Goal: Task Accomplishment & Management: Use online tool/utility

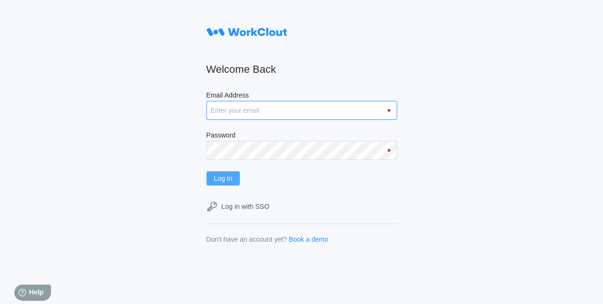
type input "[EMAIL_ADDRESS][DOMAIN_NAME]"
click at [233, 180] on span "Log In" at bounding box center [223, 178] width 19 height 7
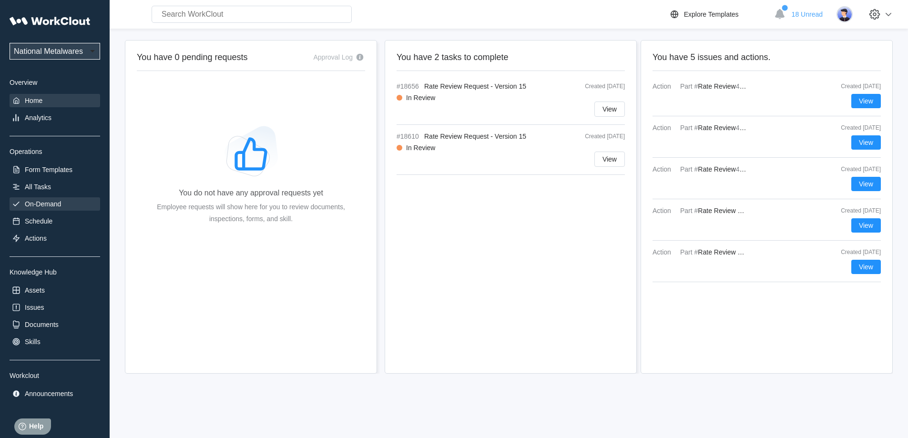
click at [35, 210] on div "On-Demand" at bounding box center [55, 203] width 91 height 13
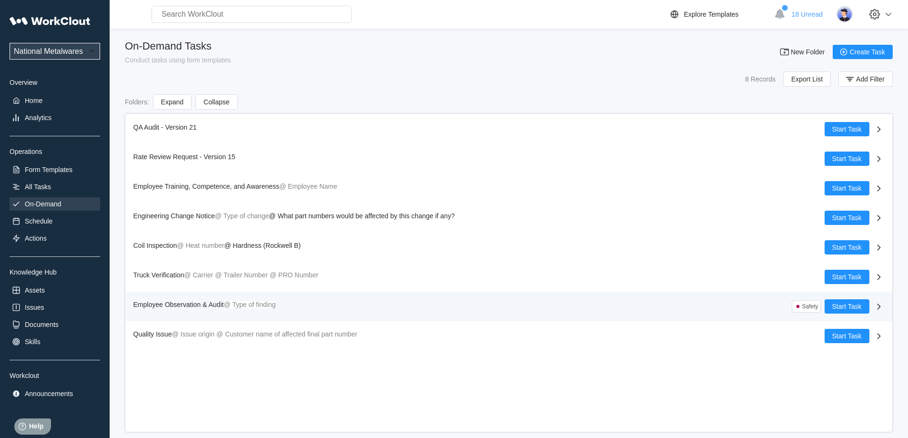
click at [222, 304] on span "Employee Observation & Audit" at bounding box center [178, 305] width 91 height 8
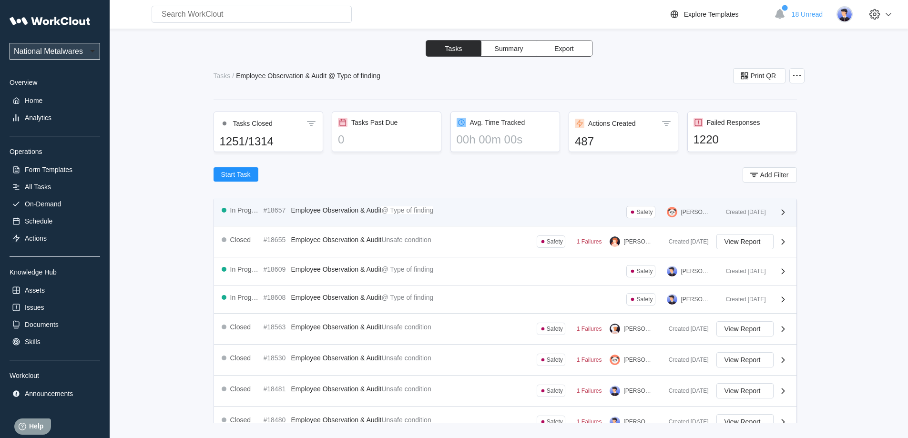
scroll to position [48, 0]
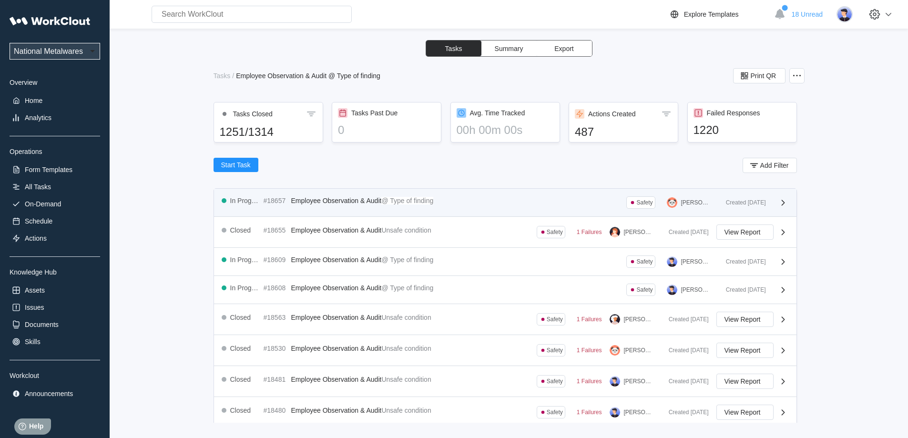
click at [359, 200] on span "Employee Observation & Audit" at bounding box center [336, 201] width 91 height 8
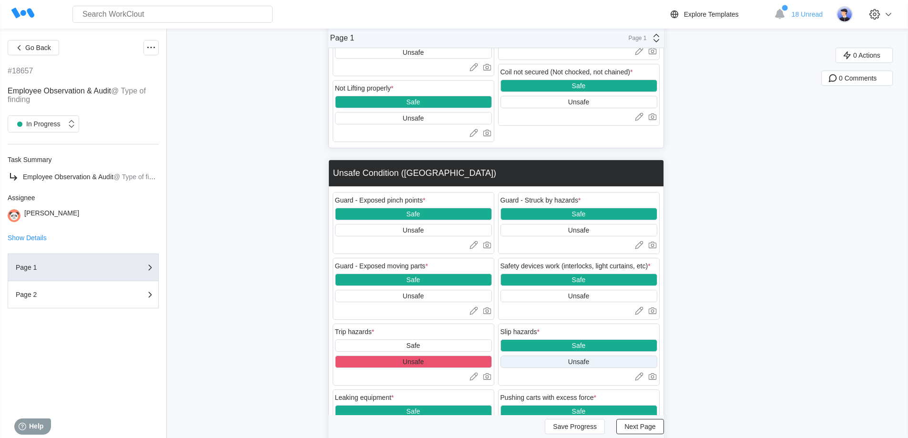
scroll to position [1191, 0]
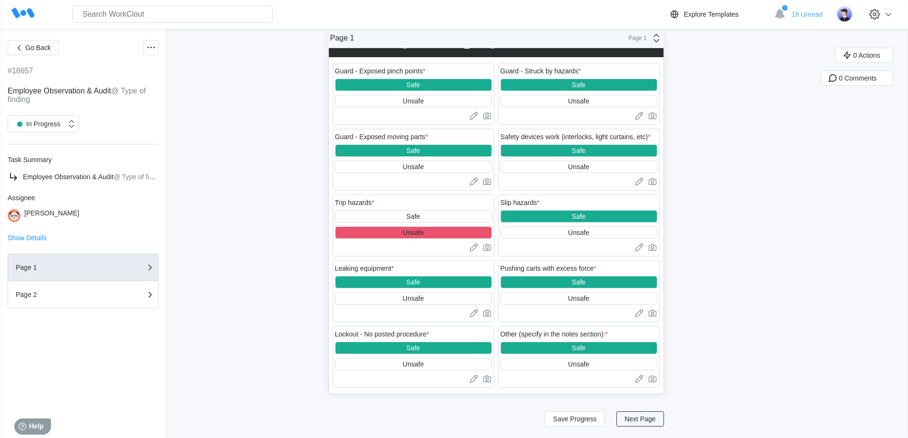
click at [602, 304] on span "Next Page" at bounding box center [639, 419] width 31 height 7
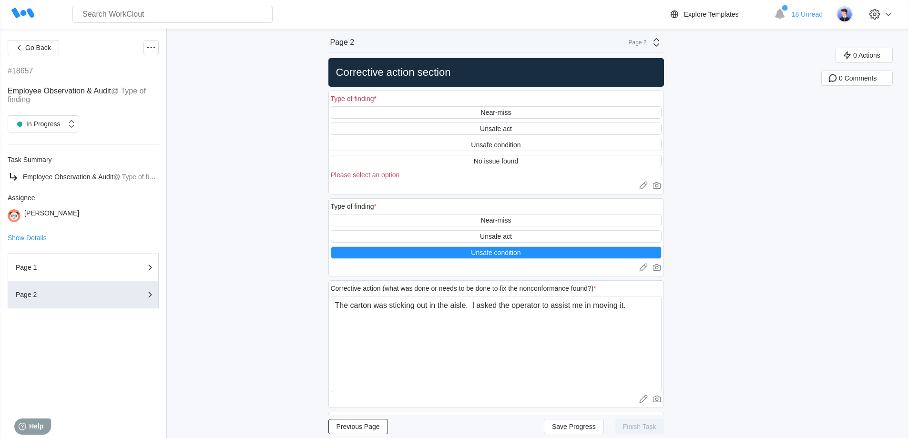
scroll to position [0, 0]
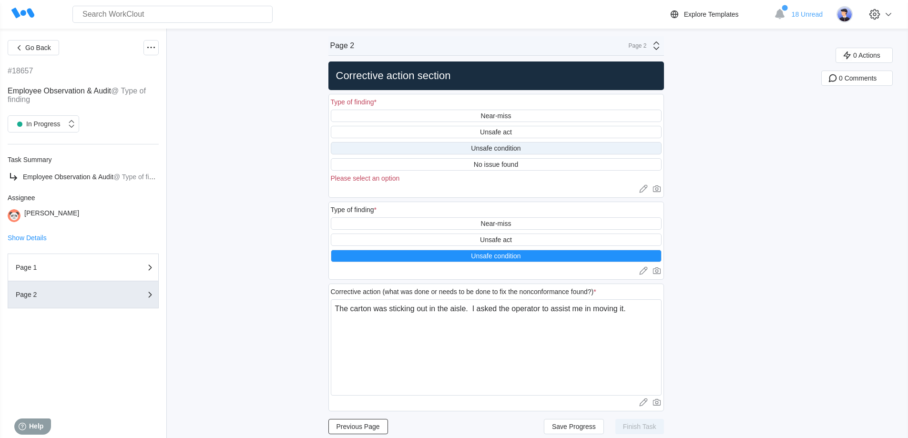
click at [467, 148] on div "Unsafe condition" at bounding box center [496, 148] width 331 height 12
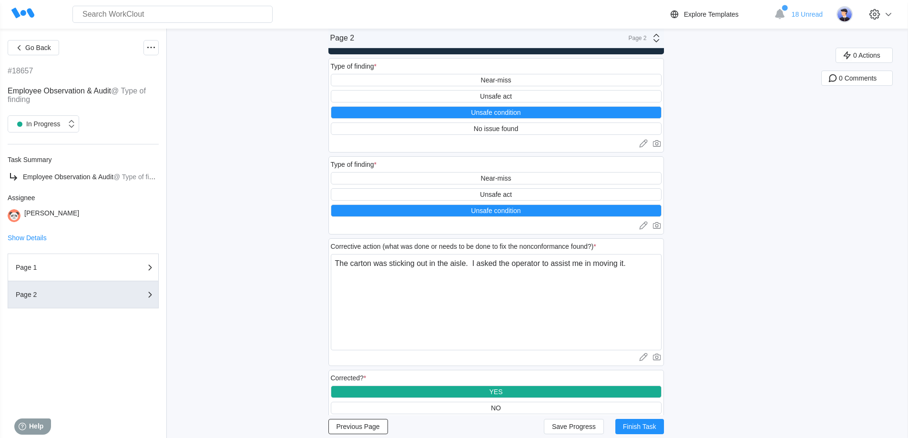
scroll to position [70, 0]
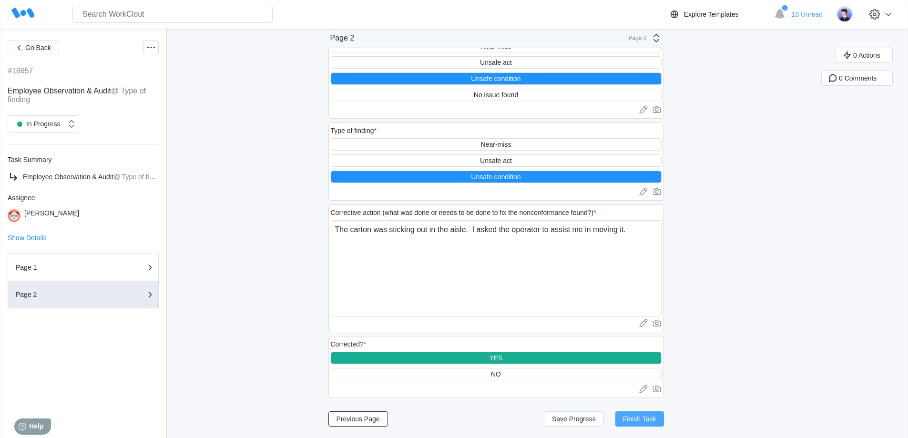
click at [602, 304] on span "Finish Task" at bounding box center [639, 419] width 33 height 7
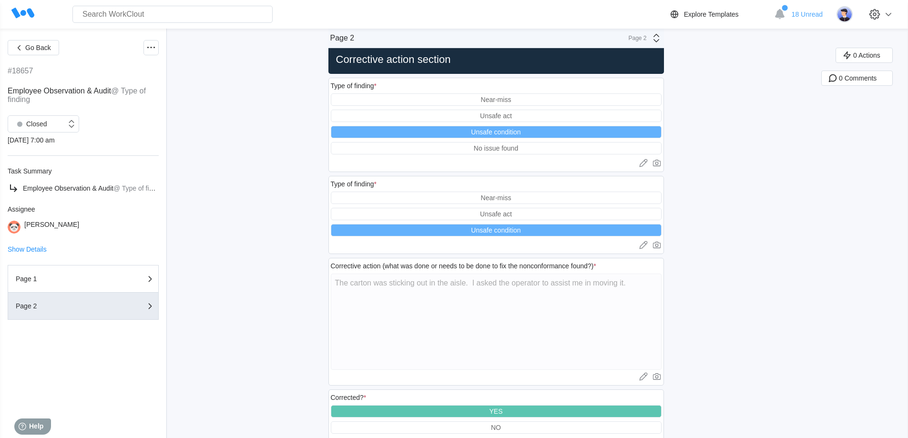
scroll to position [0, 0]
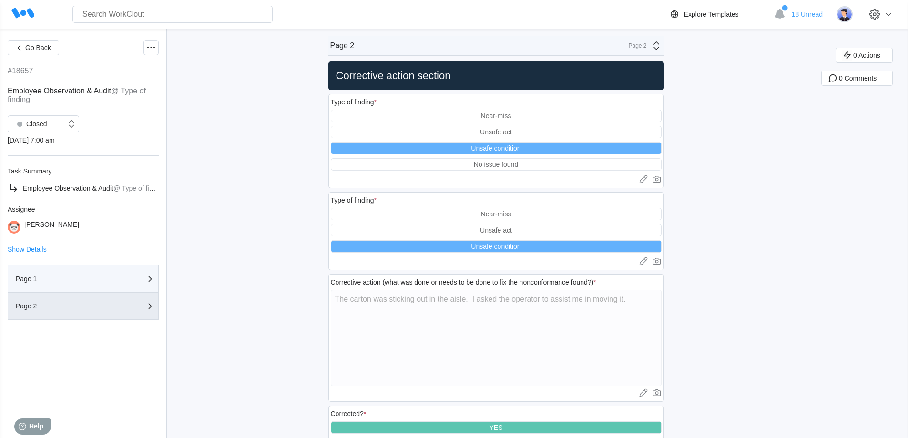
click at [59, 271] on button "Page 1" at bounding box center [83, 279] width 151 height 28
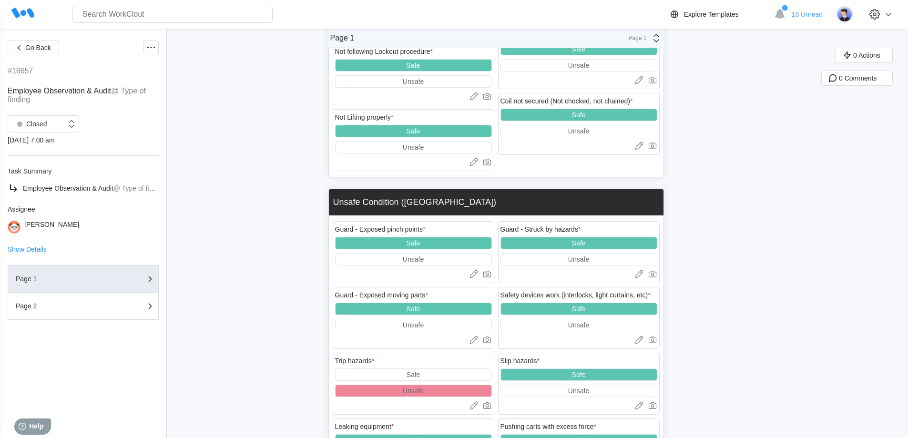
scroll to position [1184, 0]
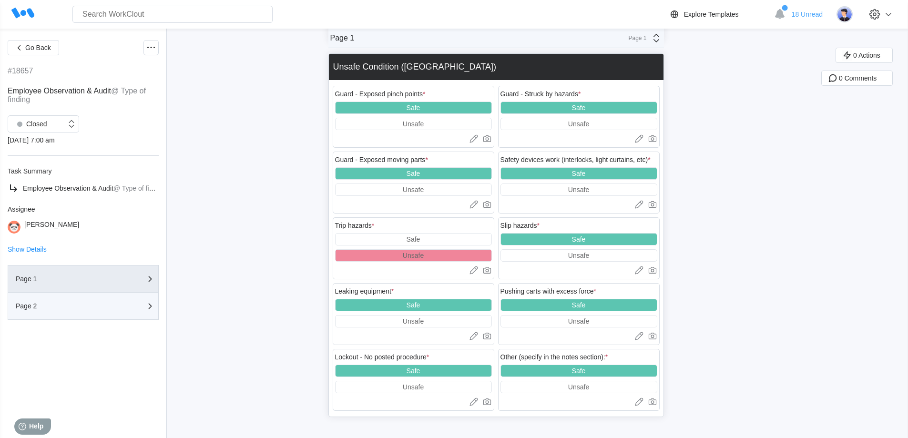
click at [64, 304] on div "Page 2" at bounding box center [63, 306] width 95 height 7
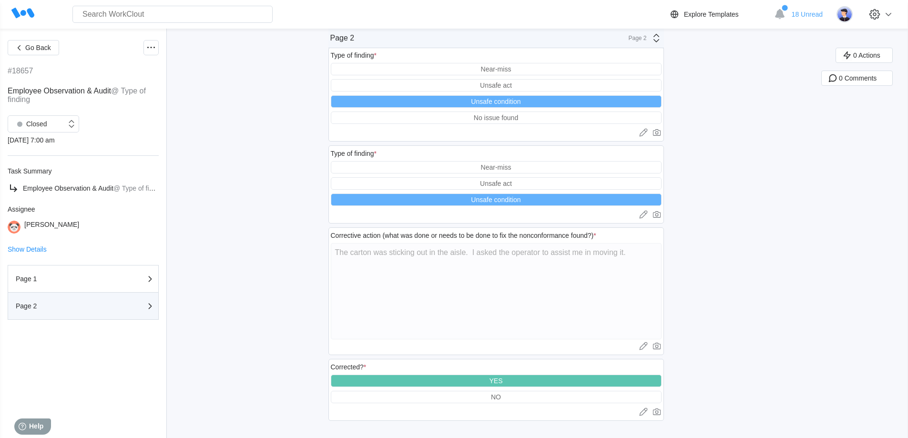
scroll to position [47, 0]
click at [45, 52] on button "Go Back" at bounding box center [33, 47] width 51 height 15
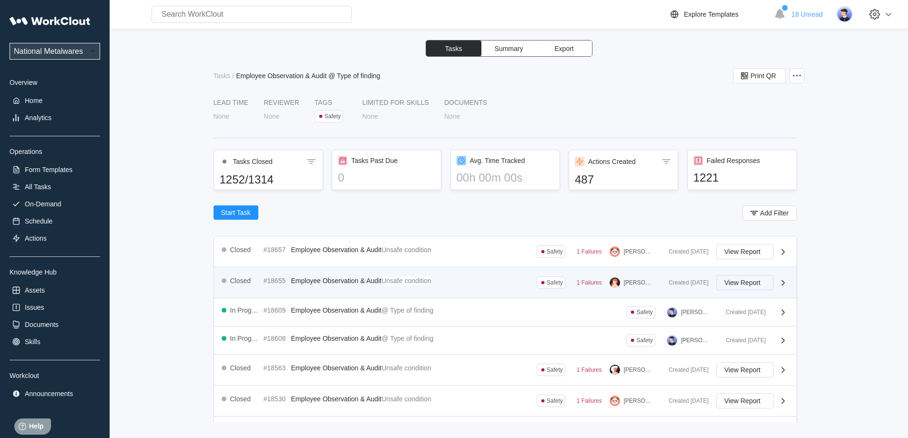
click at [602, 283] on span "View Report" at bounding box center [742, 282] width 36 height 7
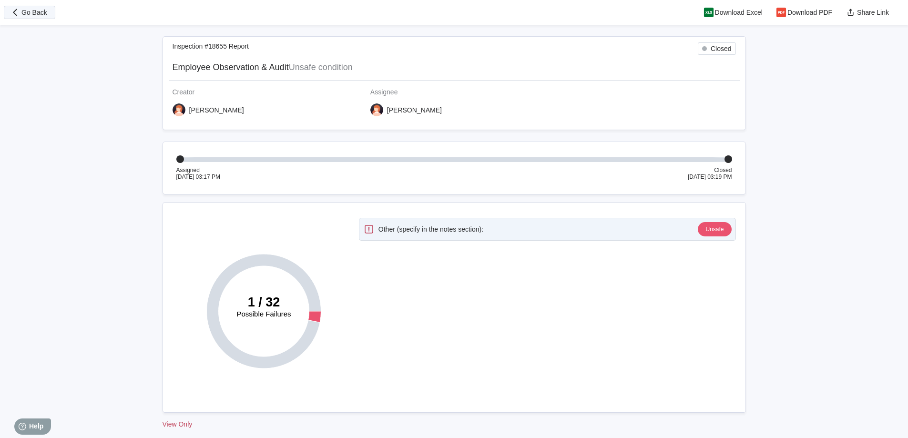
click at [39, 15] on span "Go Back" at bounding box center [34, 12] width 26 height 7
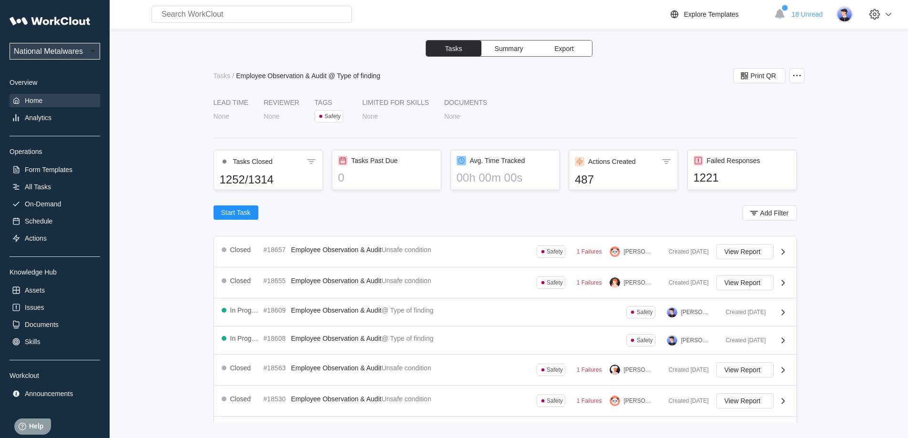
click at [34, 100] on div "Home" at bounding box center [34, 101] width 18 height 8
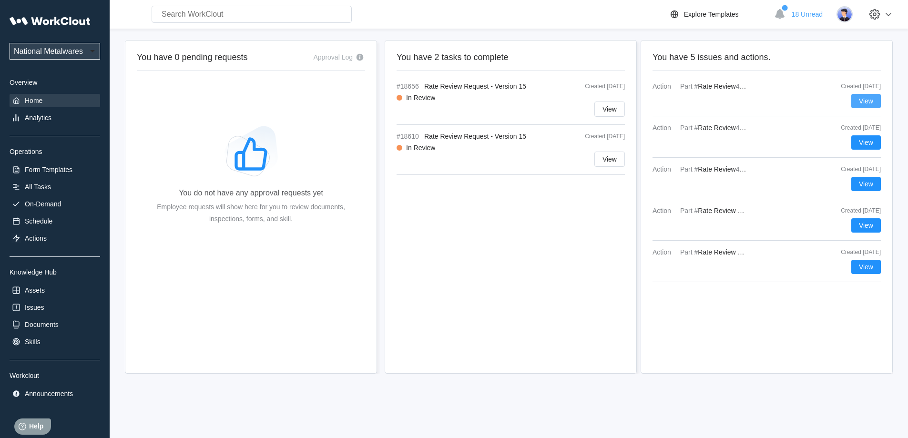
click at [602, 102] on button "View" at bounding box center [866, 101] width 30 height 14
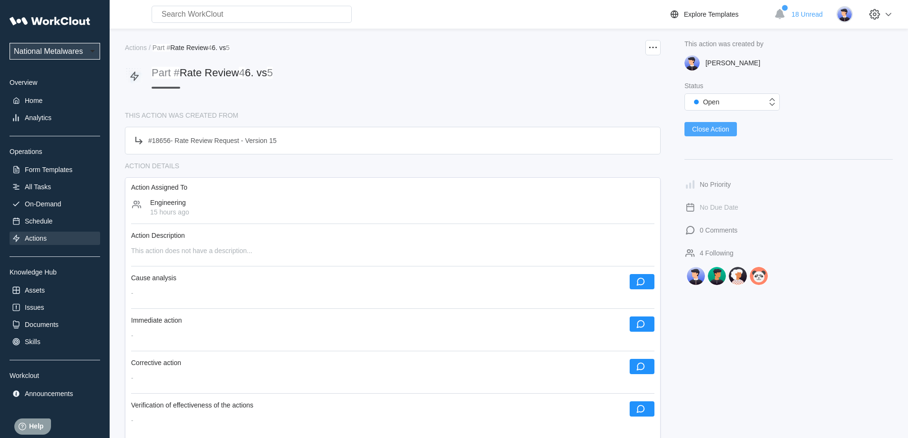
click at [602, 132] on span "Close Action" at bounding box center [710, 129] width 37 height 7
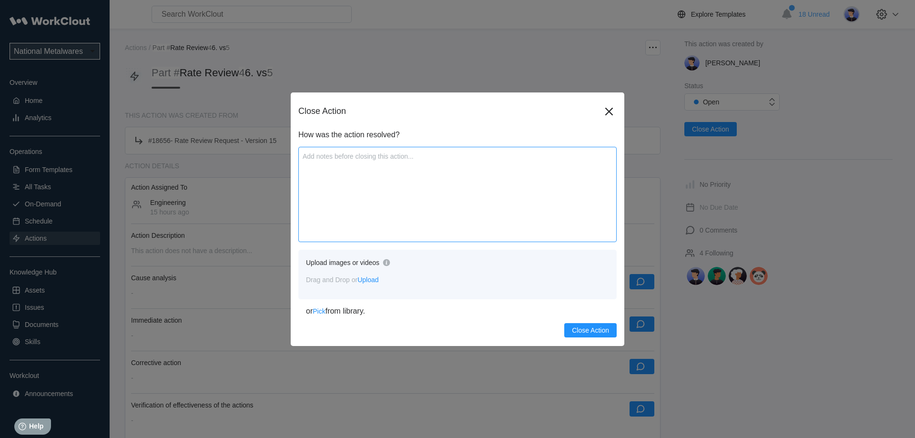
click at [421, 206] on textarea at bounding box center [457, 194] width 318 height 95
click at [602, 112] on icon at bounding box center [608, 111] width 15 height 15
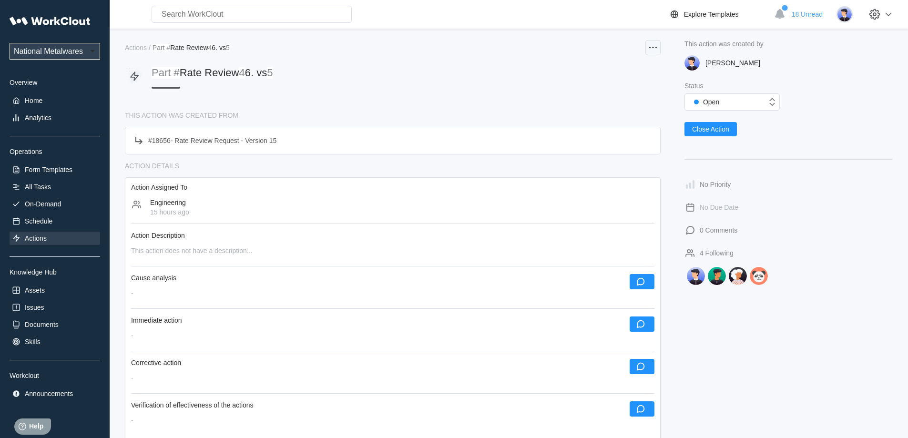
click at [602, 47] on icon at bounding box center [652, 47] width 11 height 11
click at [598, 94] on div "Delete Action" at bounding box center [605, 94] width 40 height 8
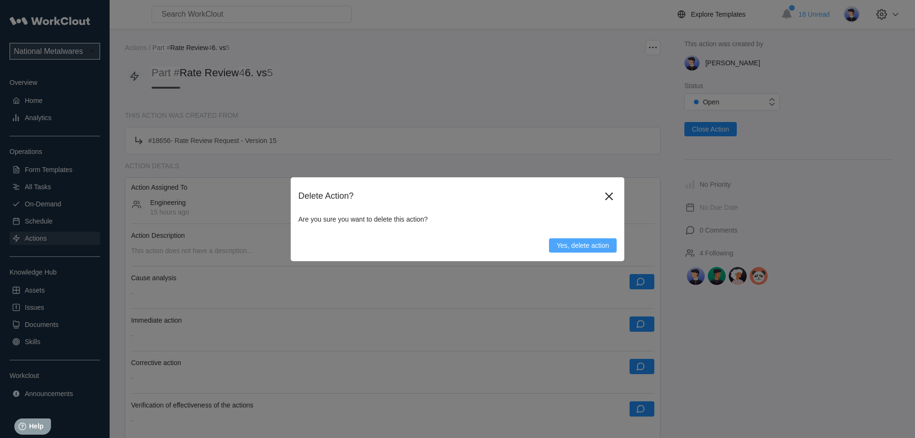
click at [572, 243] on span "Yes, delete action" at bounding box center [583, 245] width 52 height 7
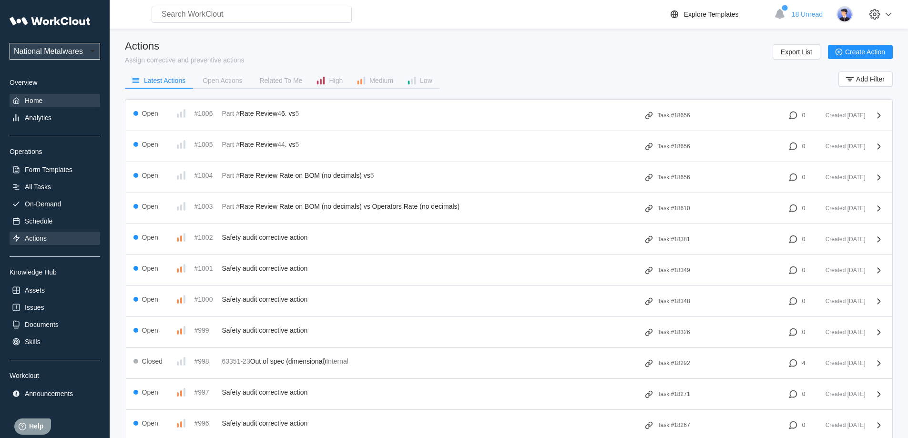
click at [30, 101] on div "Home" at bounding box center [34, 101] width 18 height 8
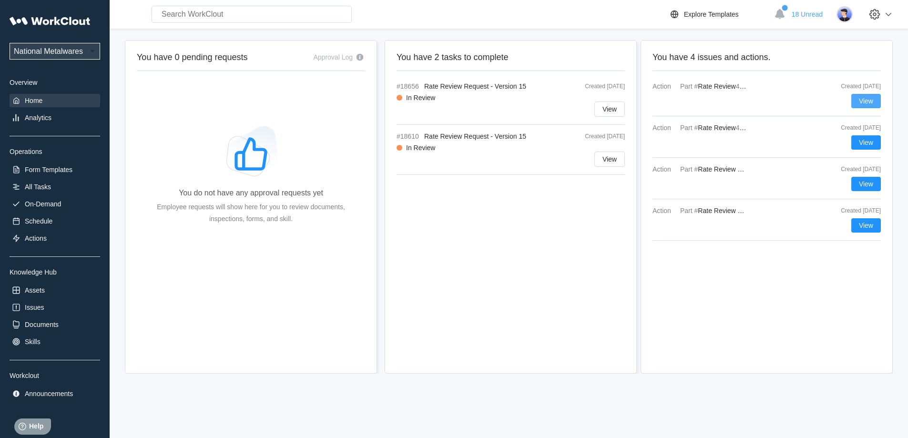
click at [602, 102] on span "View" at bounding box center [866, 101] width 14 height 7
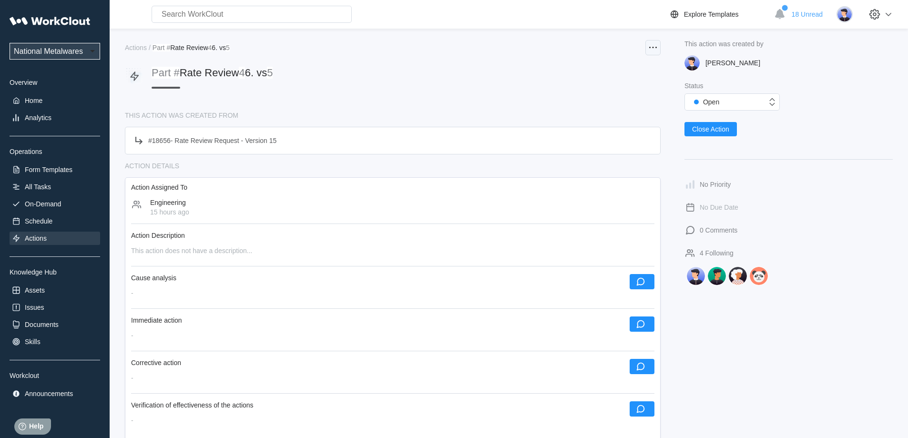
click at [602, 46] on icon at bounding box center [652, 47] width 11 height 11
click at [600, 95] on div "Delete Action" at bounding box center [605, 94] width 40 height 8
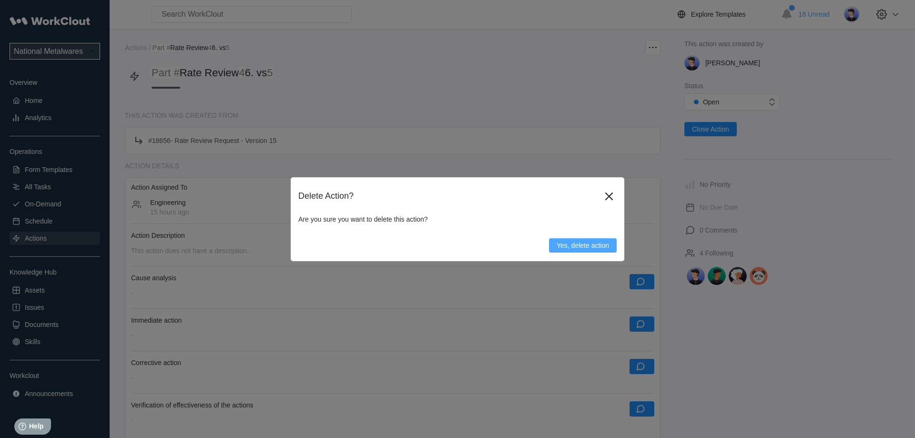
click at [590, 247] on span "Yes, delete action" at bounding box center [583, 245] width 52 height 7
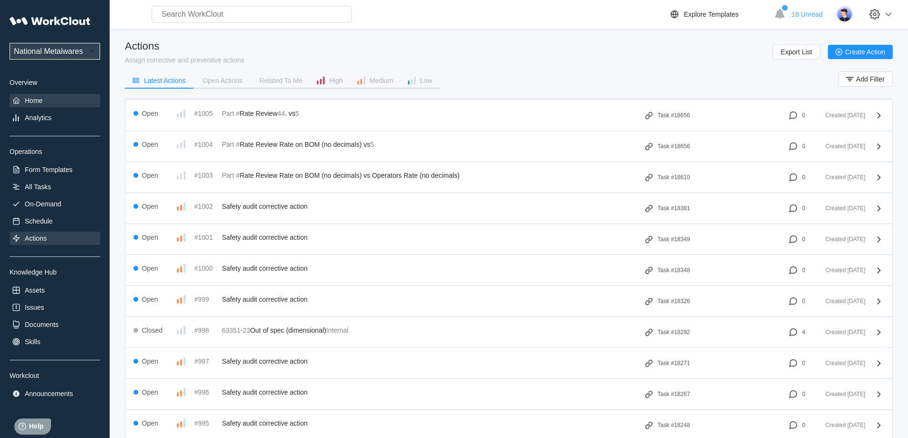
click at [30, 101] on div "Home" at bounding box center [34, 101] width 18 height 8
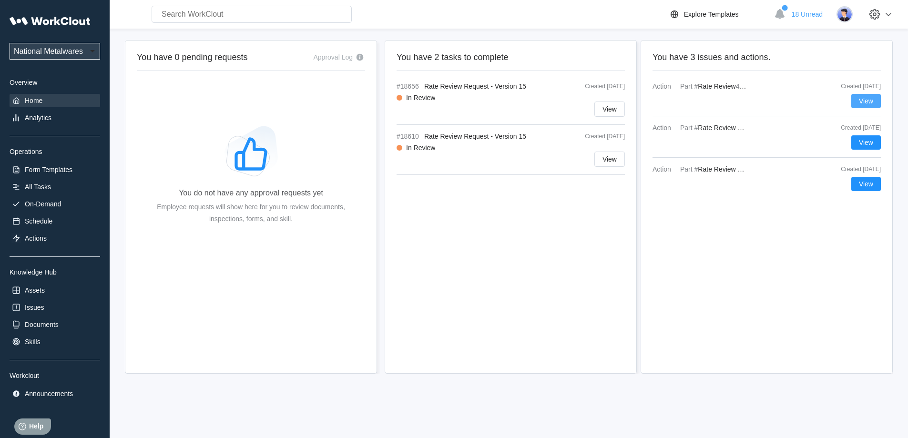
click at [602, 108] on button "View" at bounding box center [866, 101] width 30 height 14
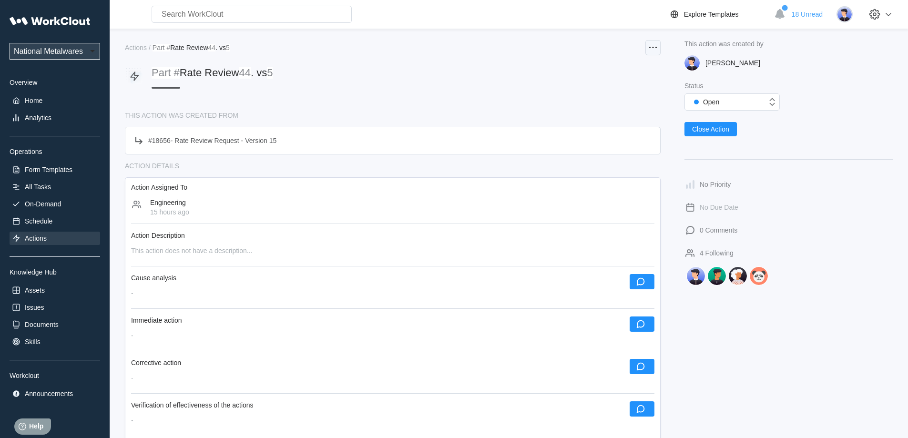
click at [602, 45] on icon at bounding box center [652, 47] width 11 height 11
click at [597, 95] on div "Delete Action" at bounding box center [605, 94] width 40 height 8
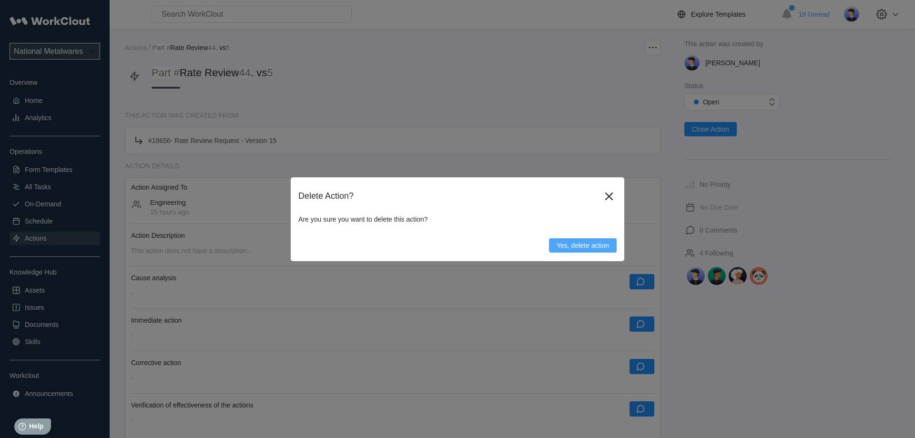
click at [564, 249] on button "Yes, delete action" at bounding box center [583, 245] width 68 height 14
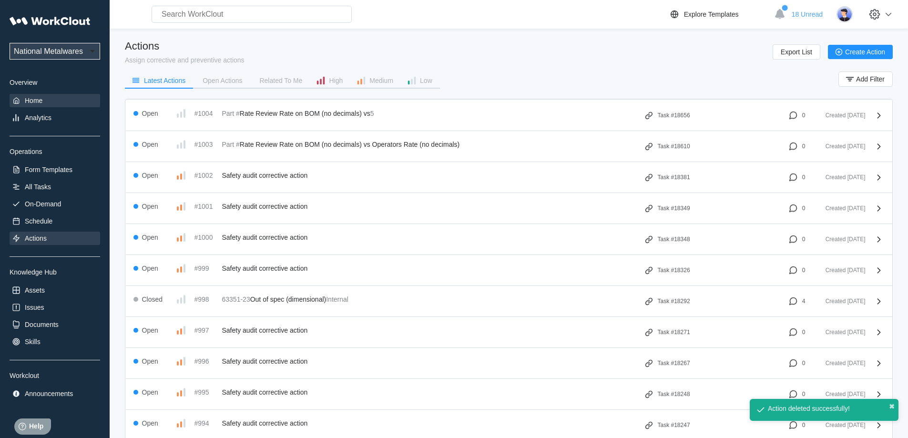
click at [32, 103] on div "Home" at bounding box center [34, 101] width 18 height 8
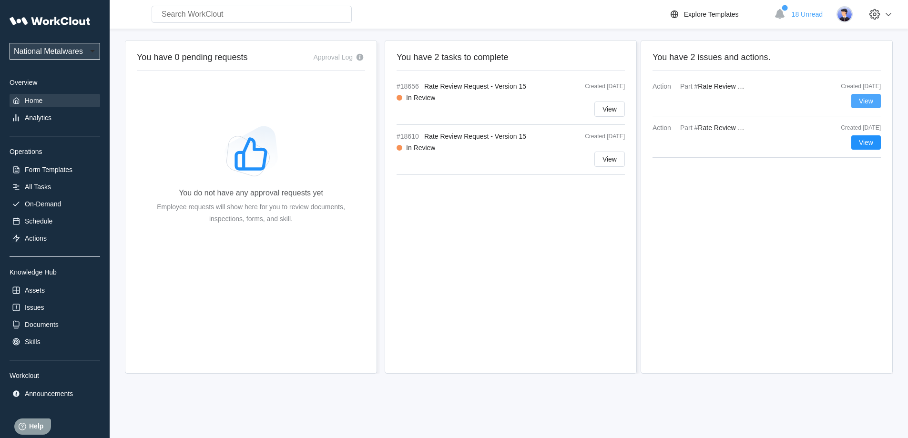
click at [602, 102] on span "View" at bounding box center [866, 101] width 14 height 7
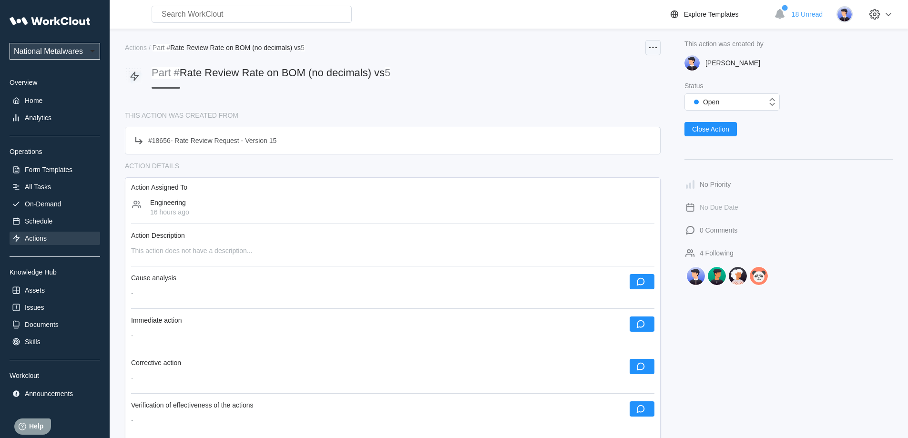
click at [602, 50] on div at bounding box center [652, 47] width 15 height 15
click at [602, 94] on div "Delete Action" at bounding box center [605, 94] width 40 height 8
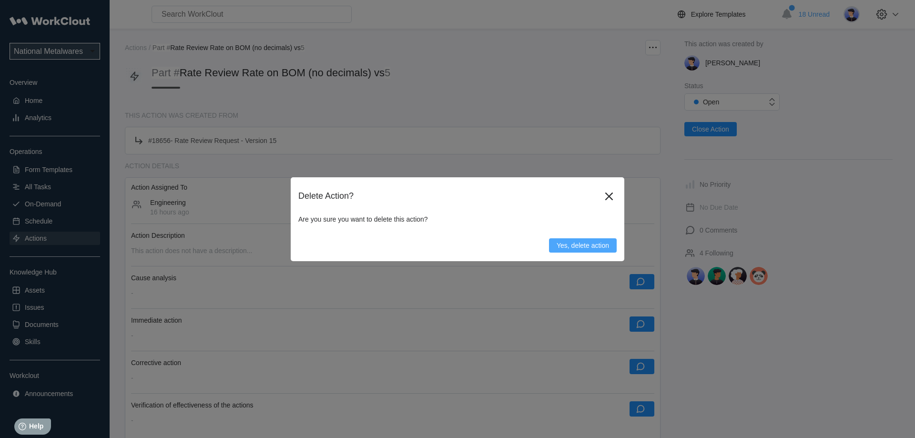
click at [602, 245] on span "Yes, delete action" at bounding box center [583, 245] width 52 height 7
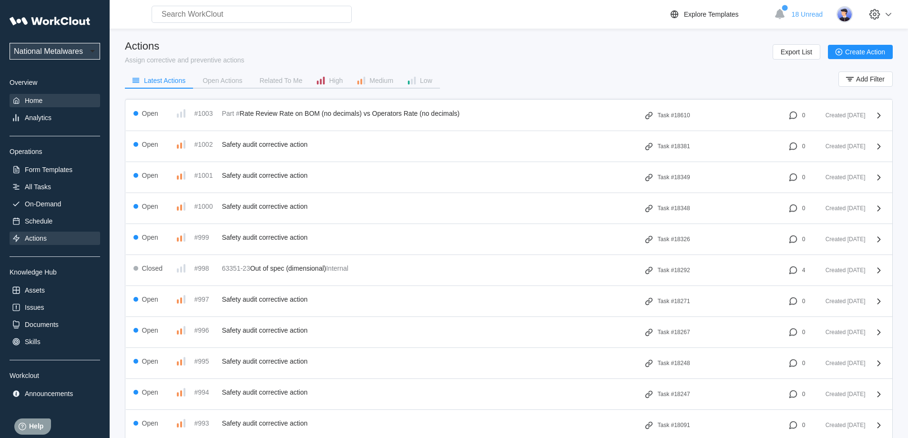
click at [47, 101] on div "Home" at bounding box center [55, 100] width 91 height 13
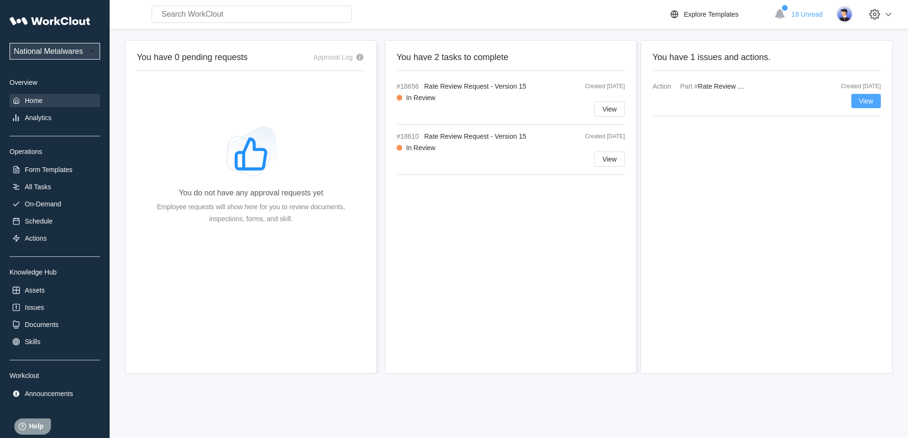
click at [602, 101] on span "View" at bounding box center [866, 101] width 14 height 7
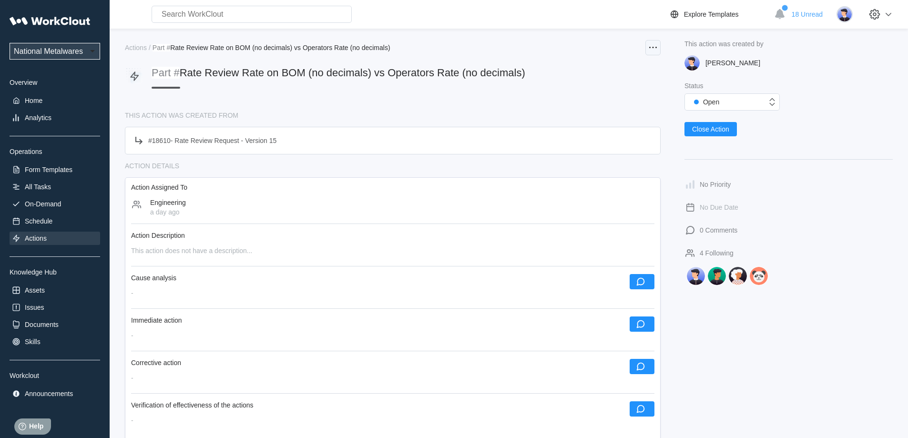
click at [602, 50] on icon at bounding box center [652, 47] width 11 height 11
click at [602, 93] on div "Delete Action" at bounding box center [605, 94] width 40 height 8
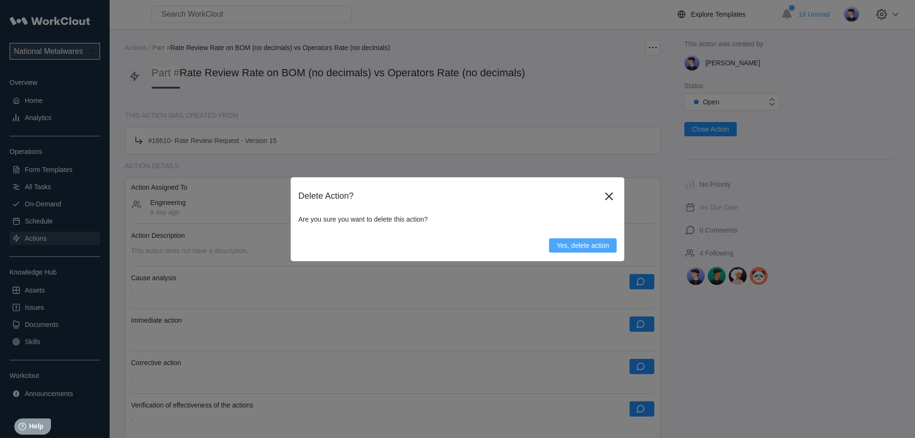
click at [584, 243] on span "Yes, delete action" at bounding box center [583, 245] width 52 height 7
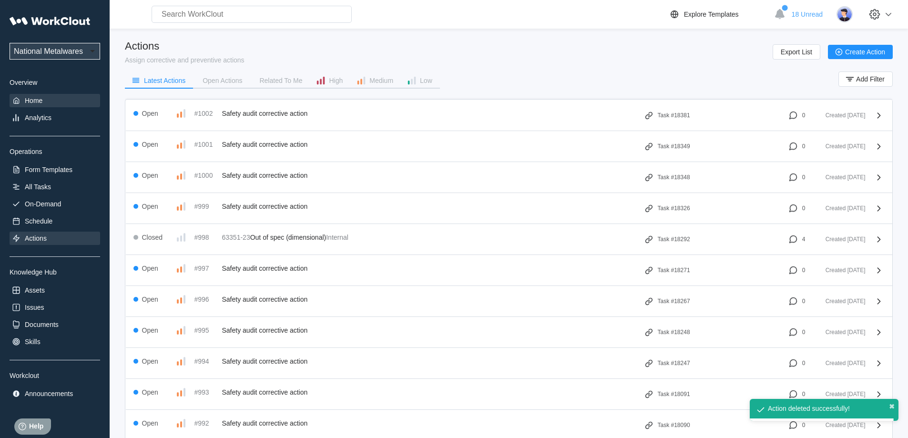
click at [46, 102] on div "Home" at bounding box center [55, 100] width 91 height 13
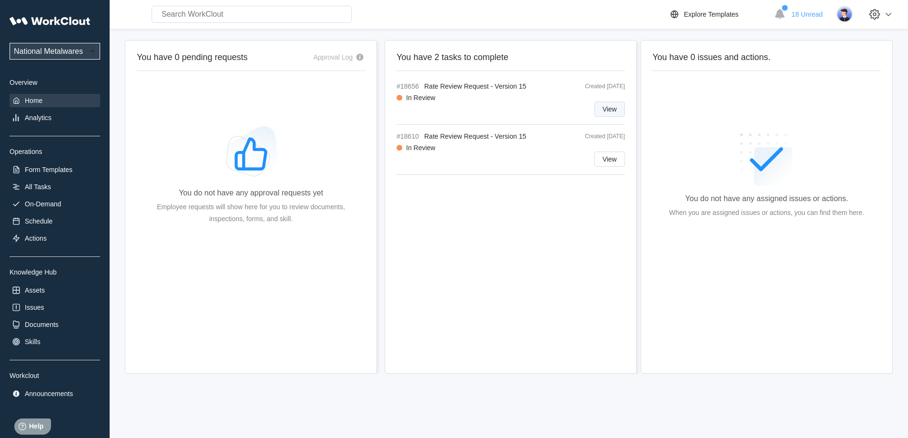
click at [602, 109] on span "View" at bounding box center [609, 109] width 14 height 7
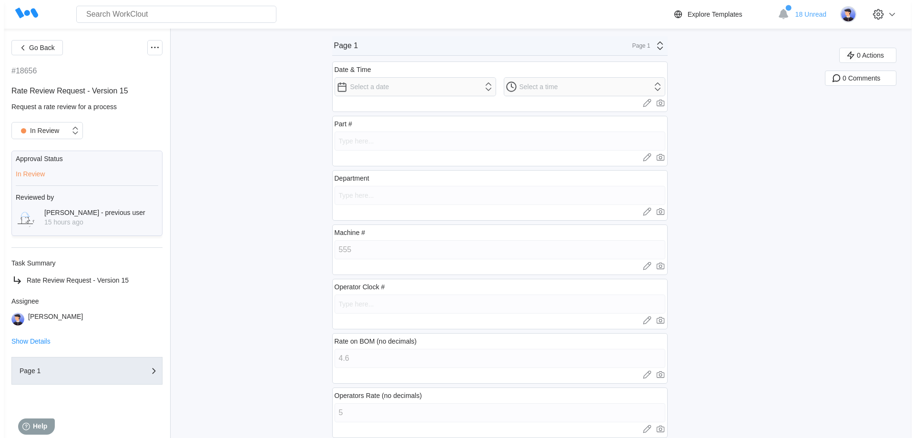
scroll to position [17, 0]
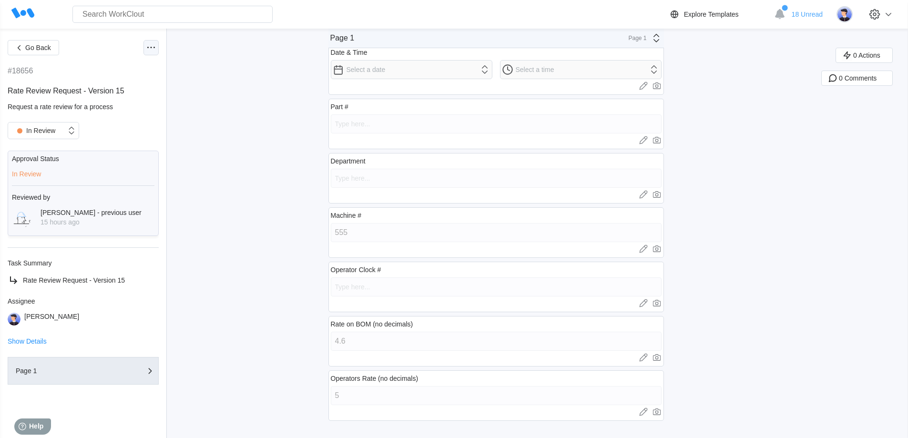
click at [152, 48] on icon at bounding box center [150, 47] width 11 height 11
click at [103, 162] on div "Delete Task" at bounding box center [100, 163] width 35 height 8
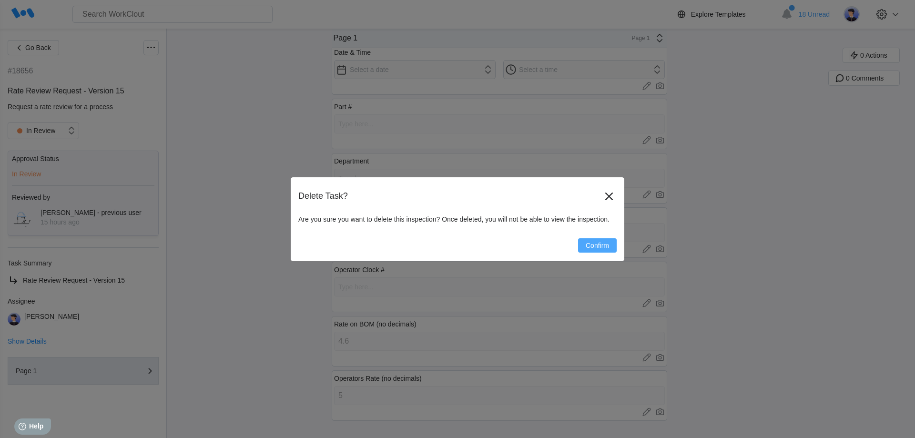
click at [593, 242] on span "Confirm" at bounding box center [597, 245] width 23 height 7
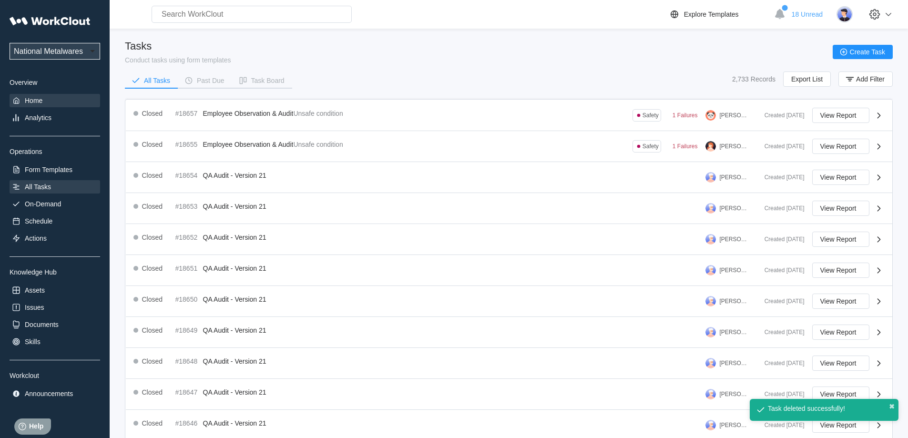
click at [31, 95] on div "Home" at bounding box center [55, 100] width 91 height 13
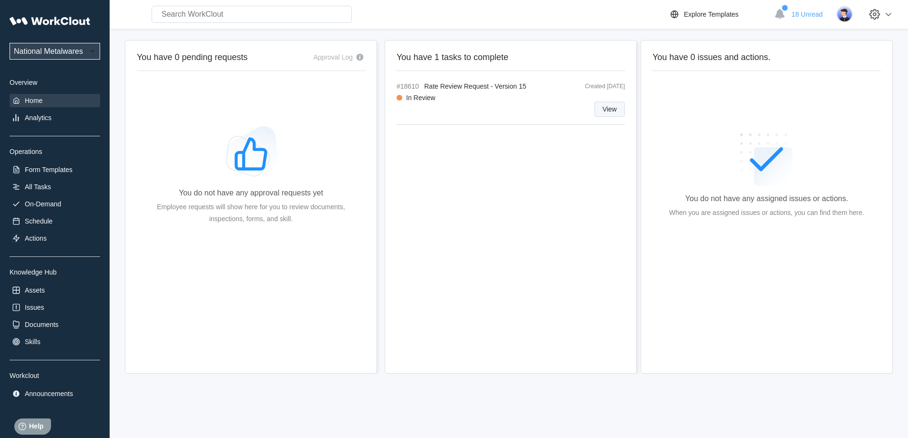
click at [599, 109] on button "View" at bounding box center [609, 108] width 30 height 15
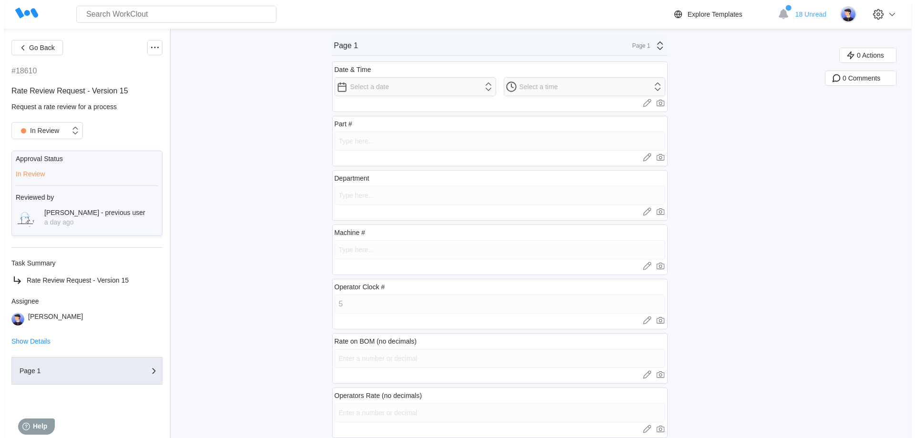
scroll to position [17, 0]
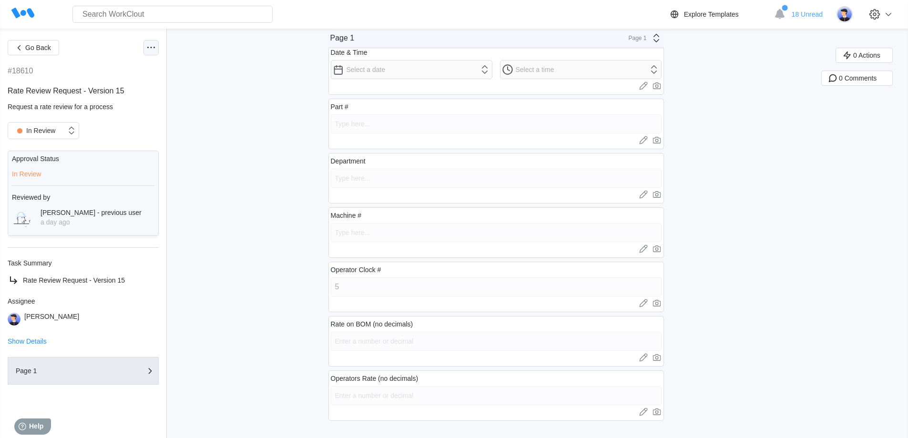
click at [154, 50] on icon at bounding box center [150, 47] width 11 height 11
click at [117, 162] on div "Delete Task" at bounding box center [100, 163] width 35 height 8
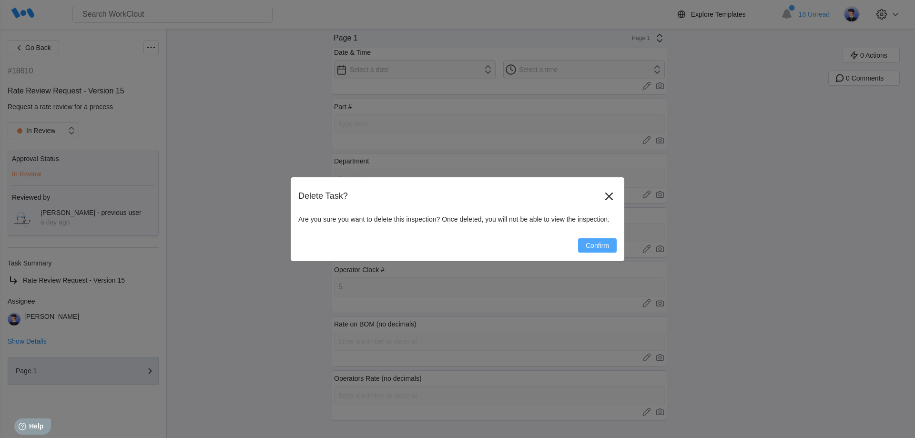
click at [596, 243] on span "Confirm" at bounding box center [597, 245] width 23 height 7
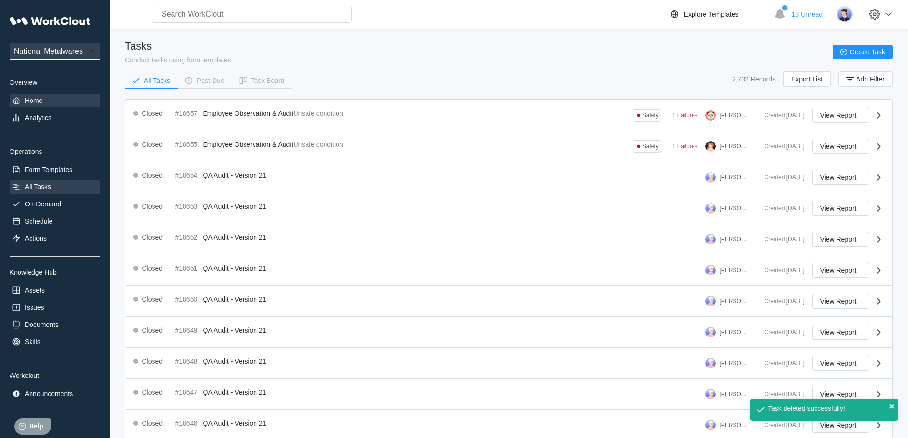
click at [56, 102] on div "Home" at bounding box center [55, 100] width 91 height 13
